Goal: Transaction & Acquisition: Purchase product/service

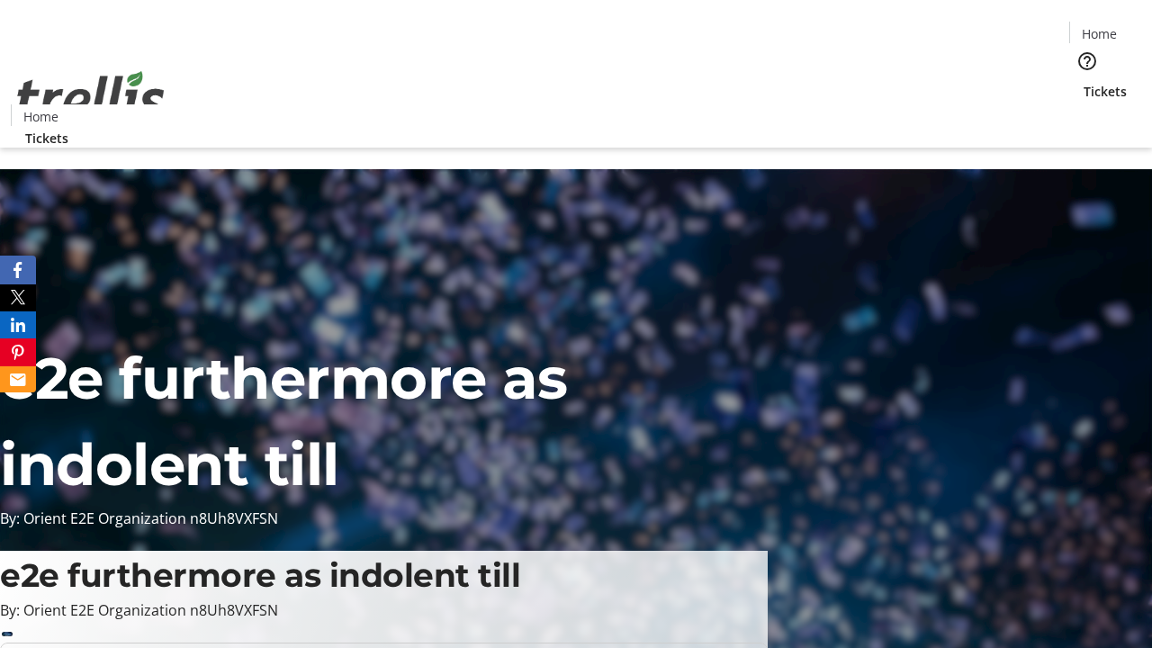
click at [1083, 82] on span "Tickets" at bounding box center [1104, 91] width 43 height 19
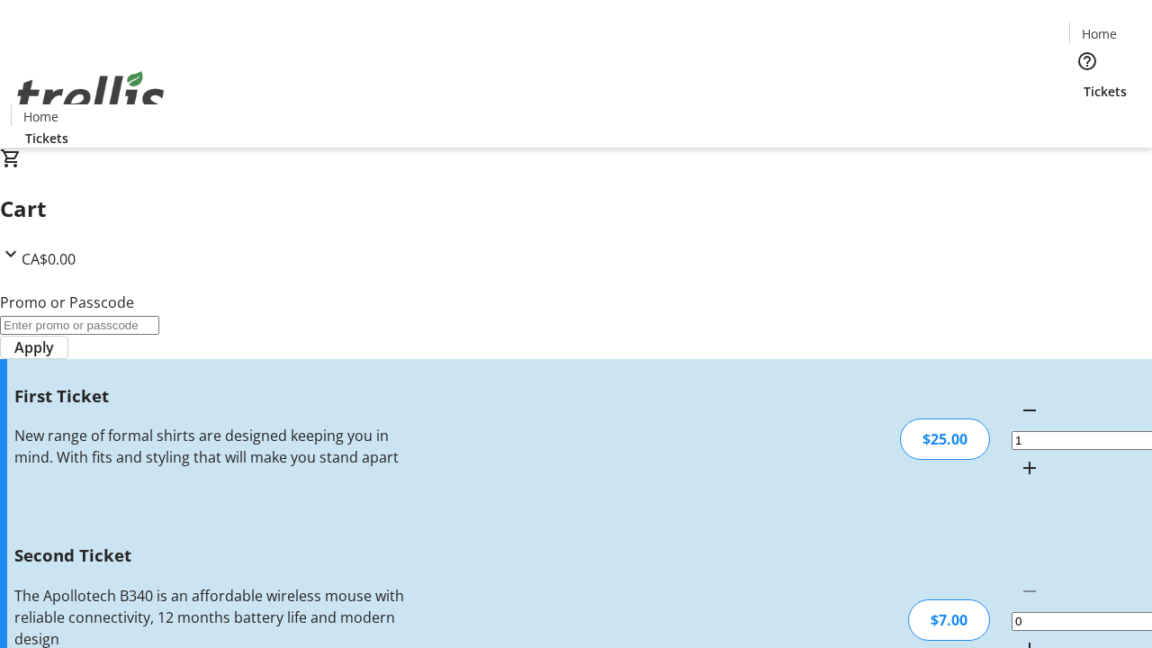
click at [1019, 638] on mat-icon "Increment by one" at bounding box center [1030, 649] width 22 height 22
type input "2"
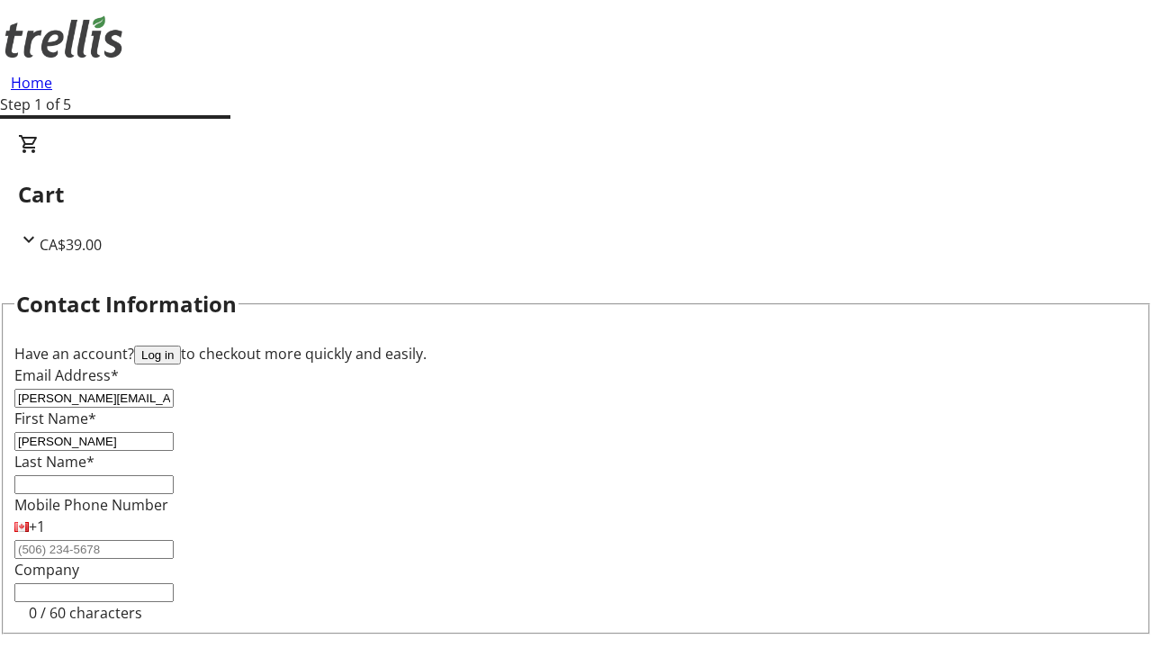
type input "[PERSON_NAME]"
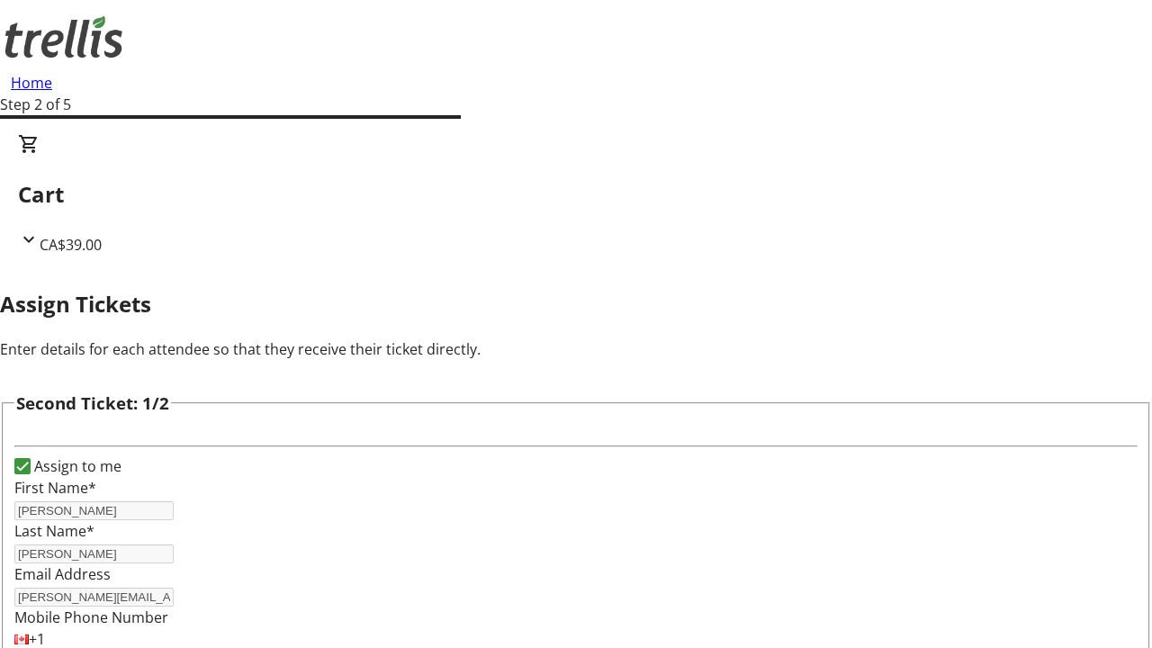
type input "[PERSON_NAME]"
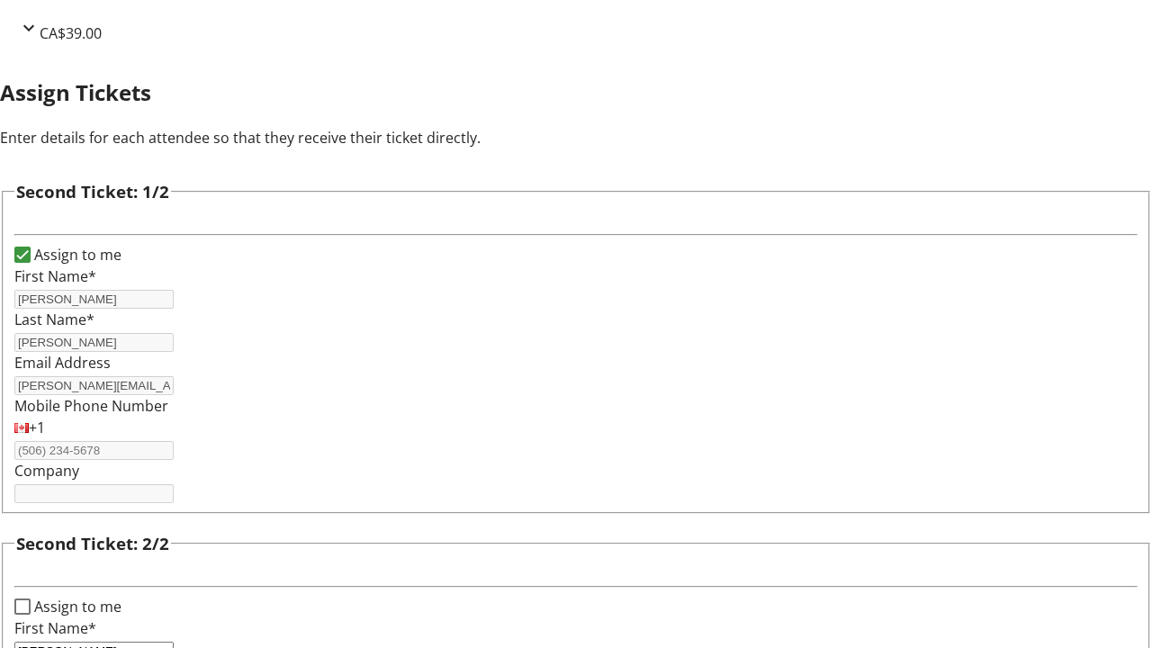
scroll to position [294, 0]
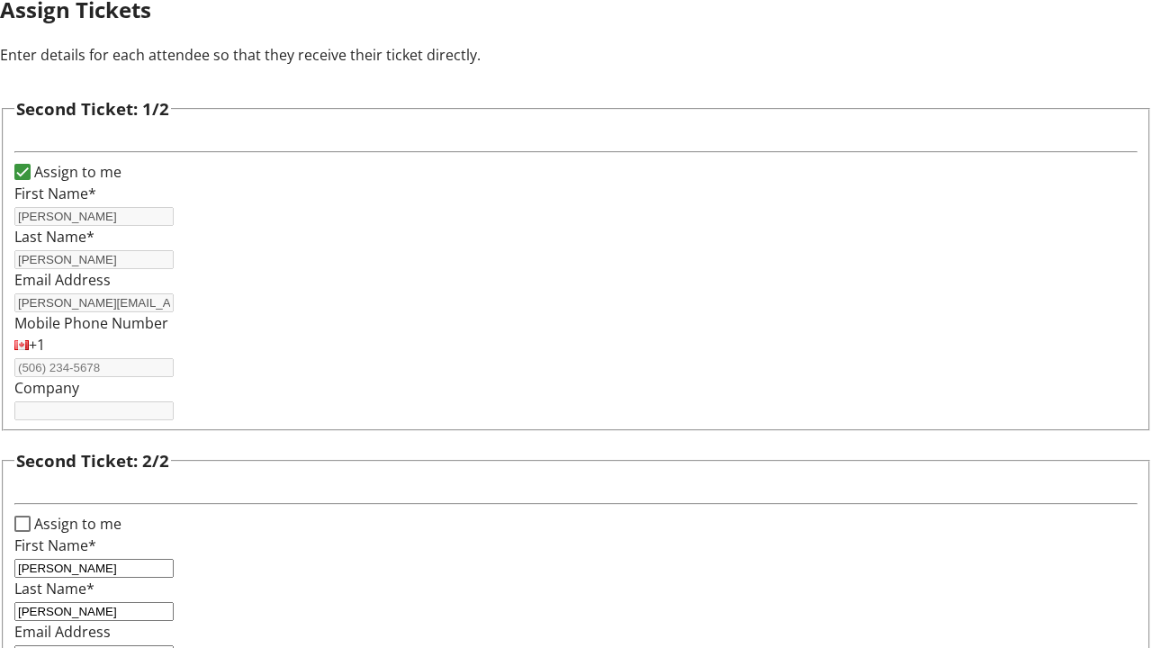
type input "[PERSON_NAME][EMAIL_ADDRESS][DOMAIN_NAME]"
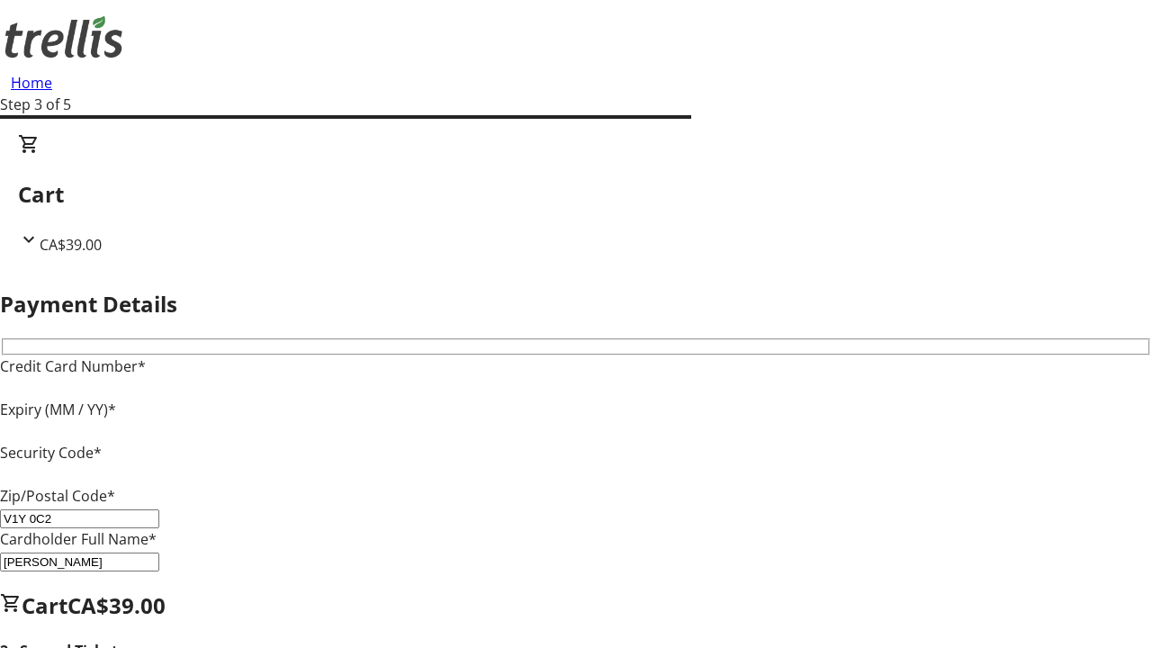
type input "V1Y 0C2"
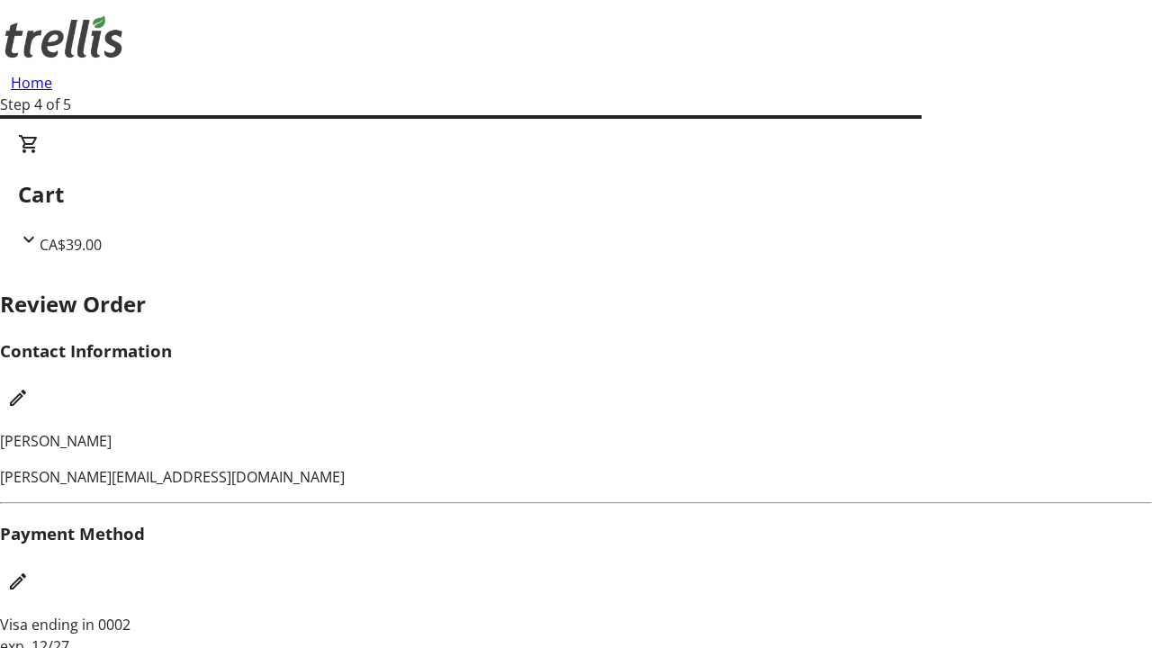
click at [29, 387] on mat-icon "Edit Contact Information" at bounding box center [18, 398] width 22 height 22
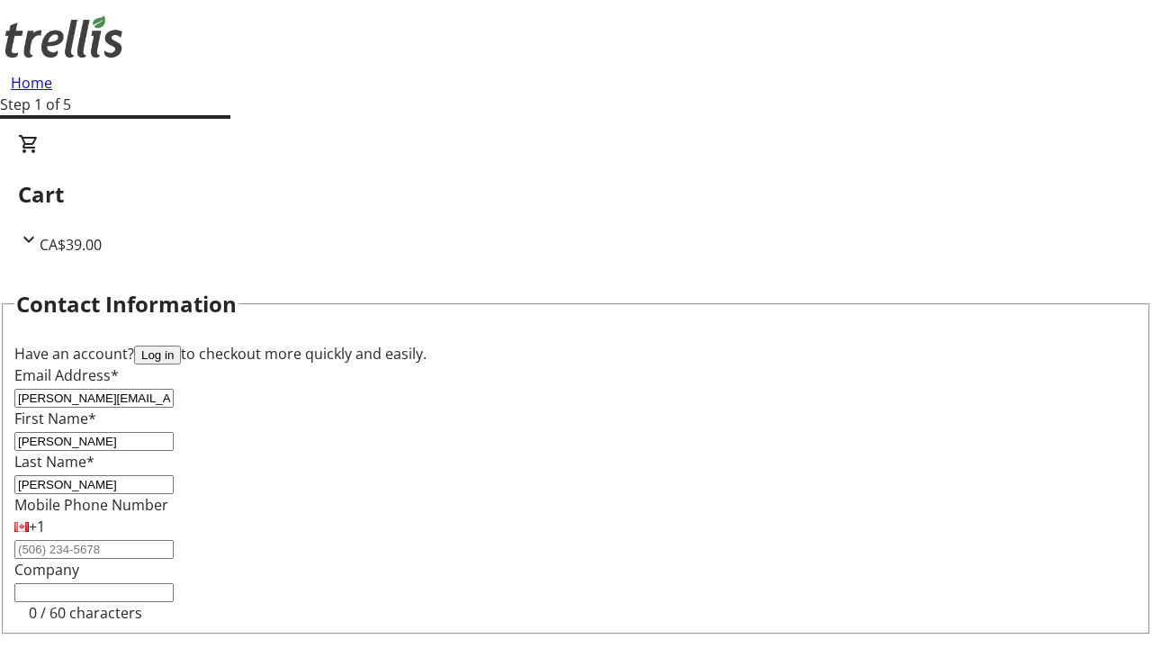
type input "[PERSON_NAME]"
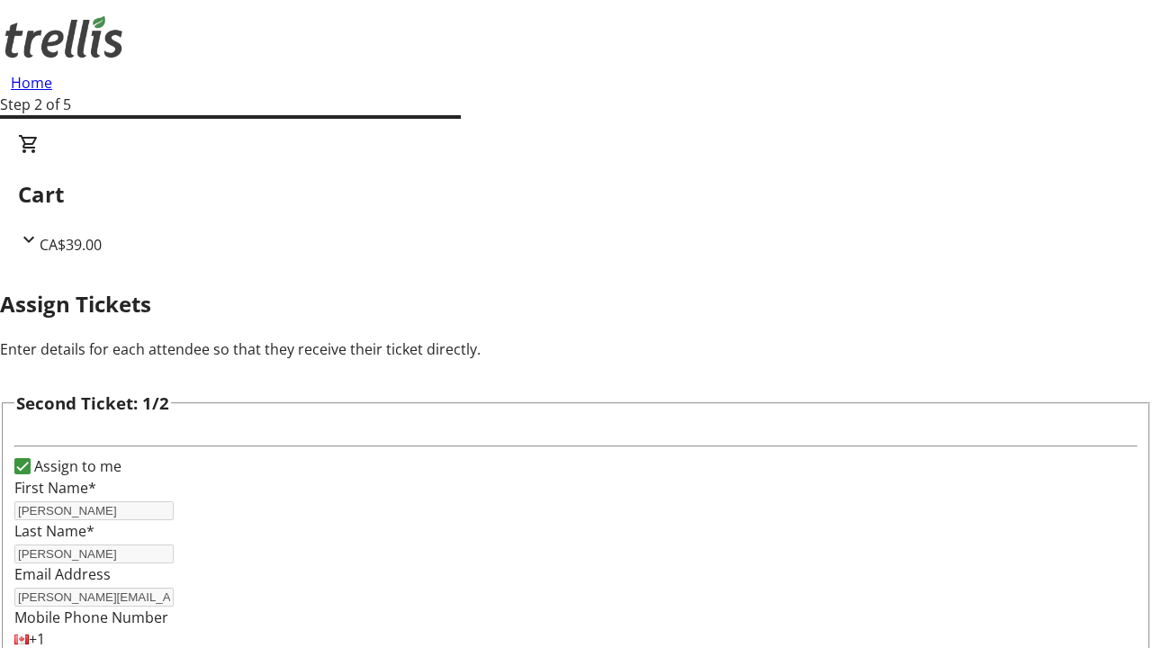
type input "New"
type input "Name"
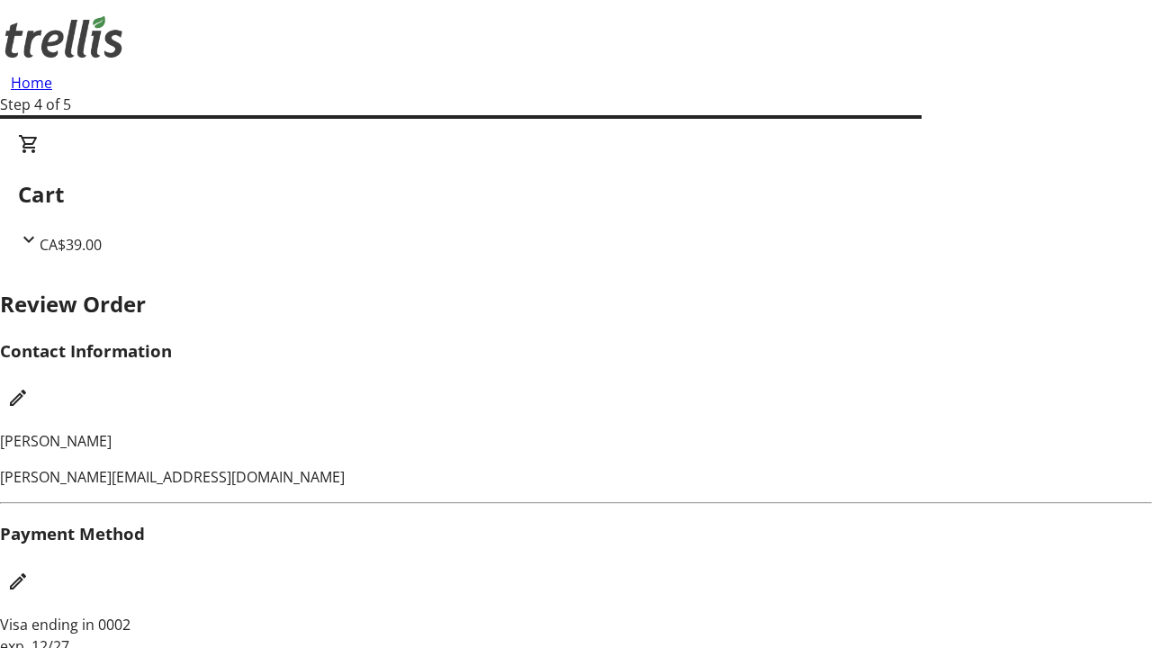
click at [29, 570] on mat-icon "Edit Payment Method" at bounding box center [18, 581] width 22 height 22
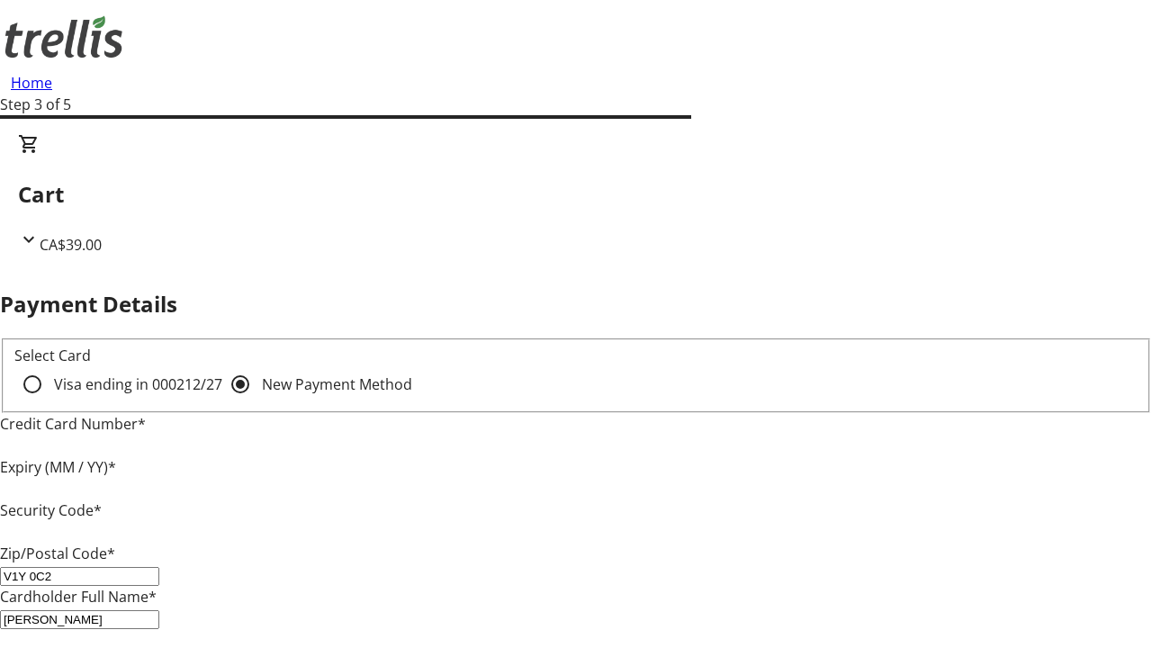
type input "V1Y 0C2"
